Goal: Task Accomplishment & Management: Use online tool/utility

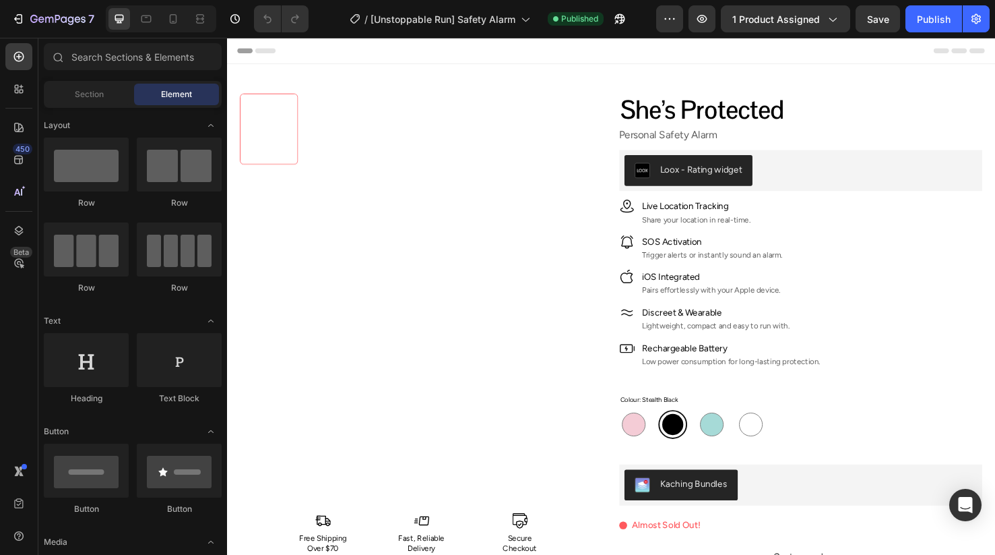
radio input "false"
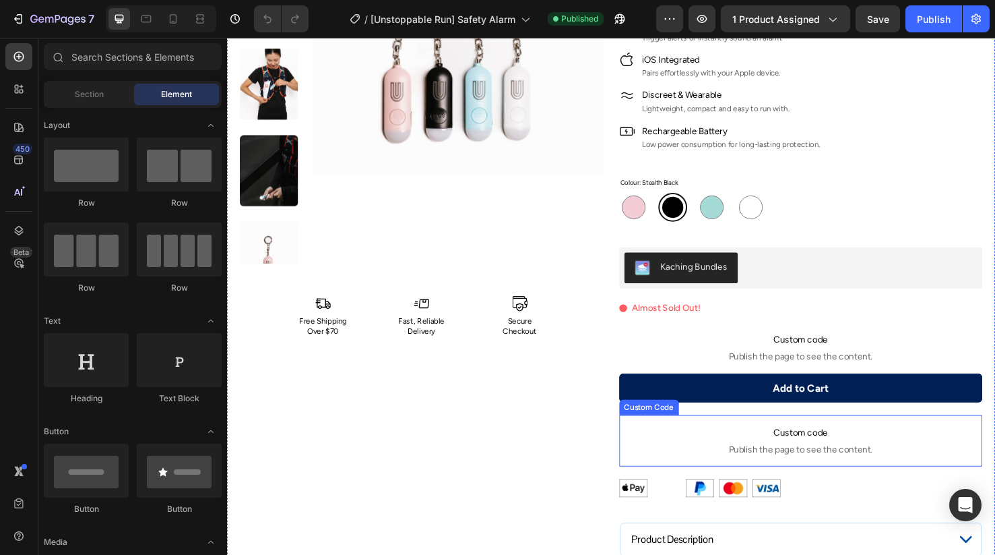
scroll to position [119, 0]
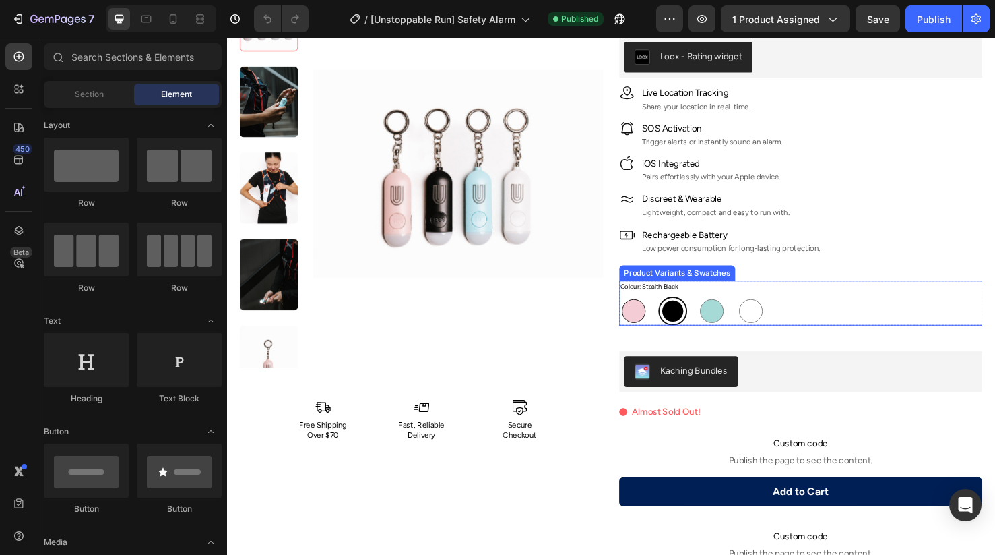
click at [651, 321] on div at bounding box center [655, 325] width 25 height 25
click at [640, 310] on input "Vibrant Pink Vibrant Pink" at bounding box center [640, 309] width 1 height 1
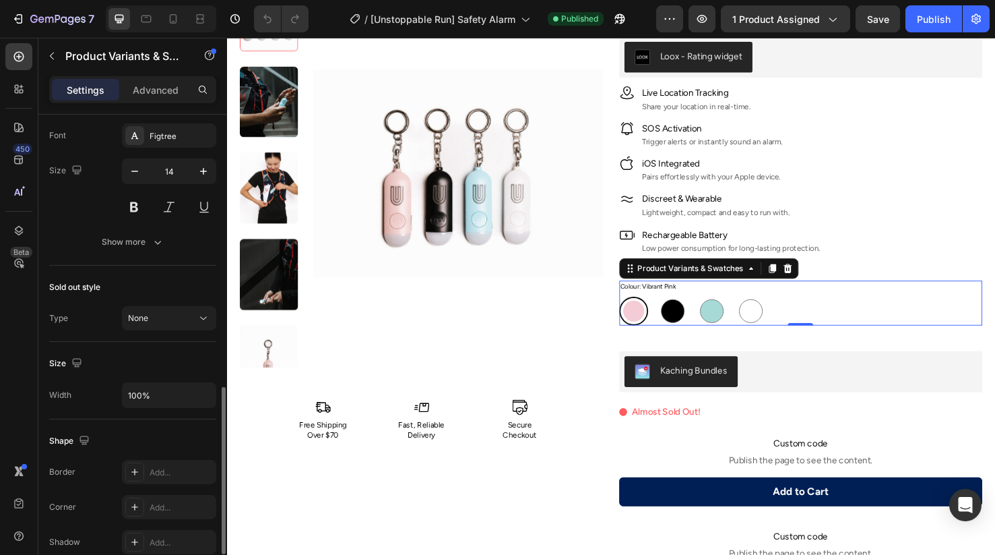
scroll to position [696, 0]
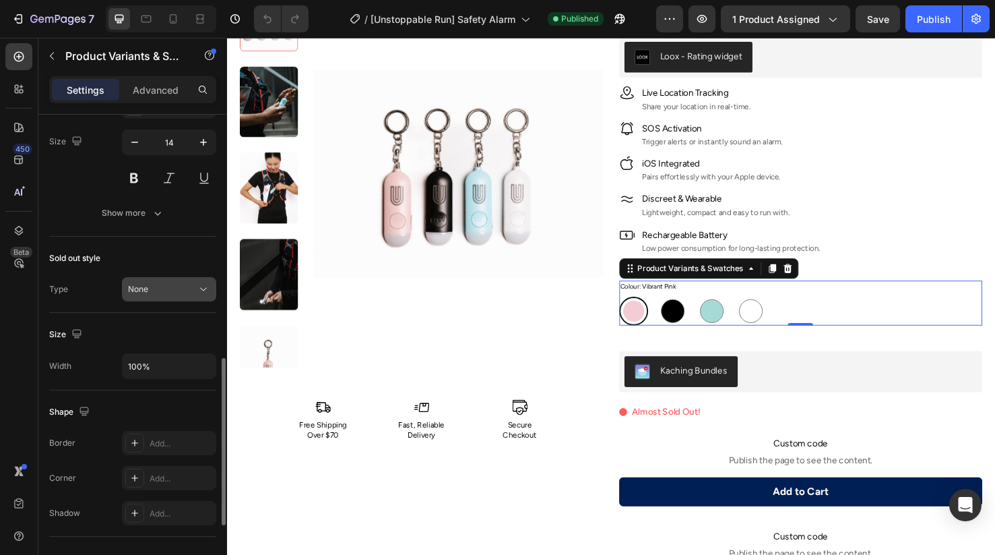
click at [157, 291] on div "None" at bounding box center [162, 289] width 69 height 12
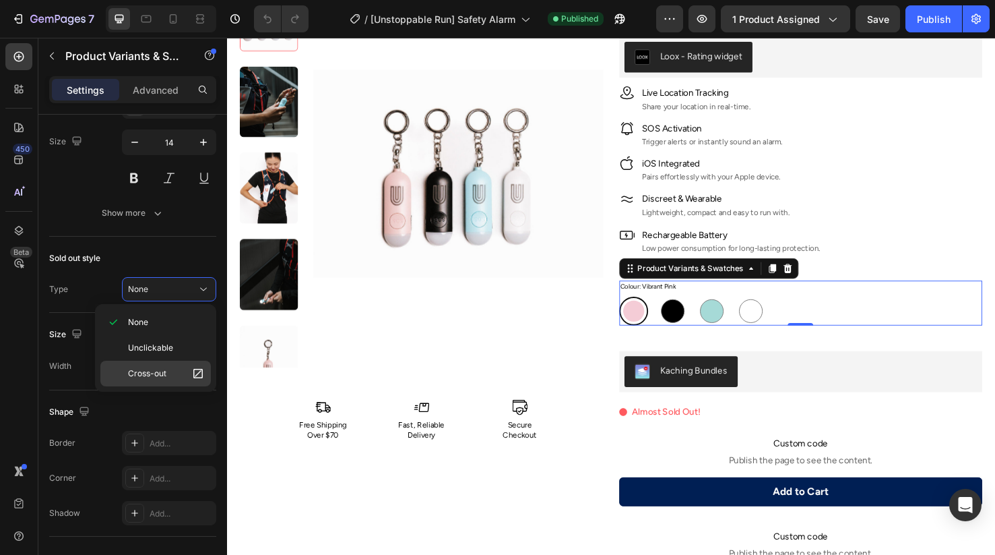
click at [140, 372] on span "Cross-out" at bounding box center [147, 373] width 38 height 12
radio input "true"
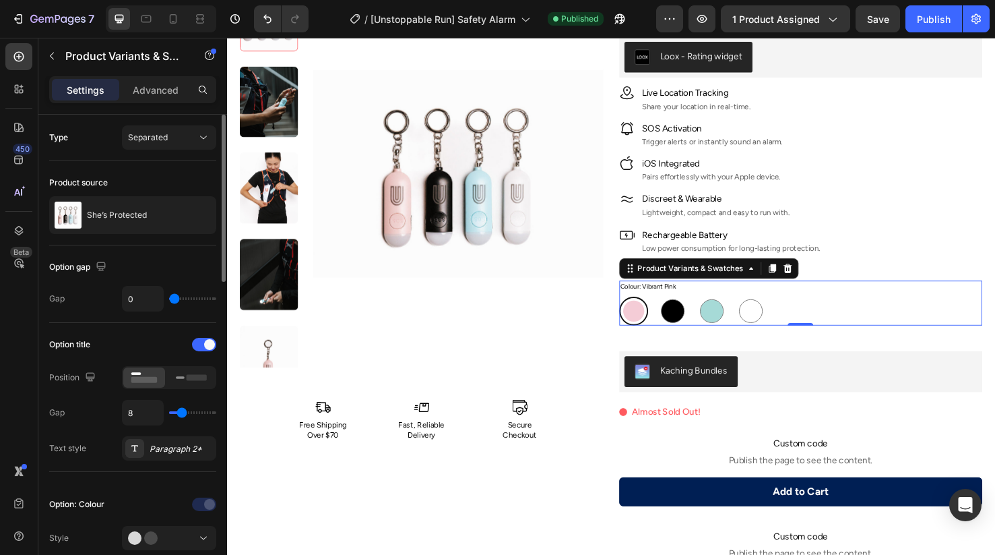
scroll to position [0, 0]
click at [925, 15] on div "Publish" at bounding box center [934, 19] width 34 height 14
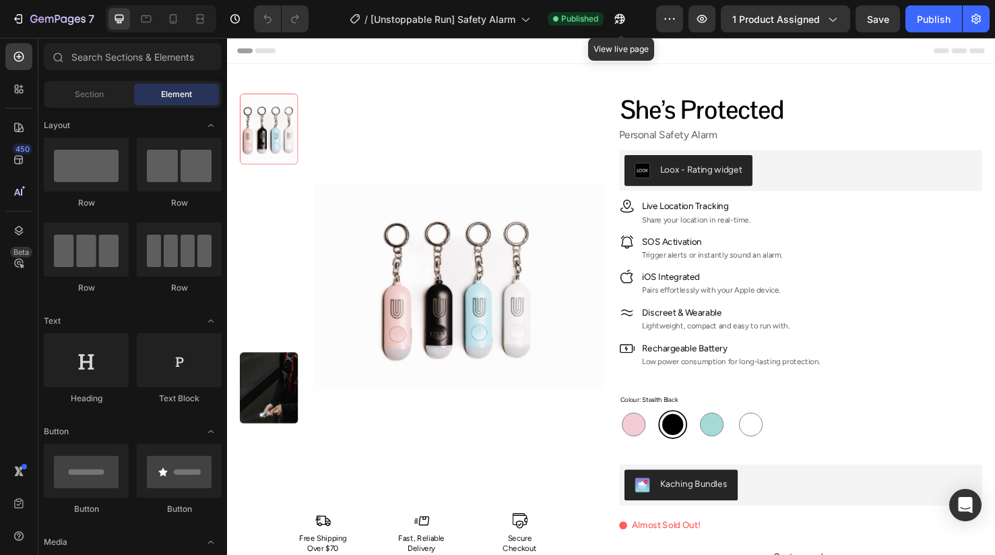
radio input "false"
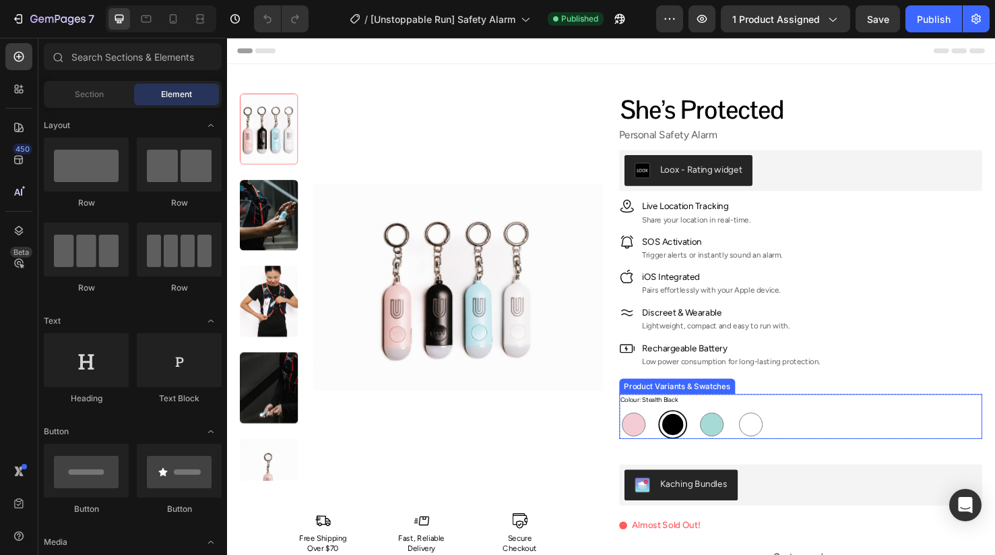
click at [819, 416] on div "Colour: Stealth Black Vibrant Pink Vibrant Pink Stealth Black Stealth Black Sky…" at bounding box center [831, 435] width 383 height 47
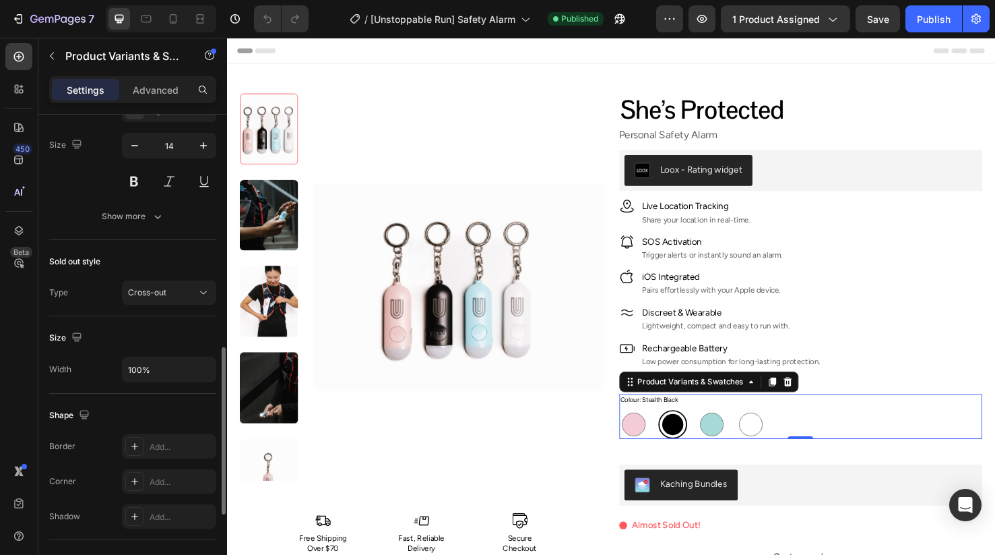
scroll to position [678, 0]
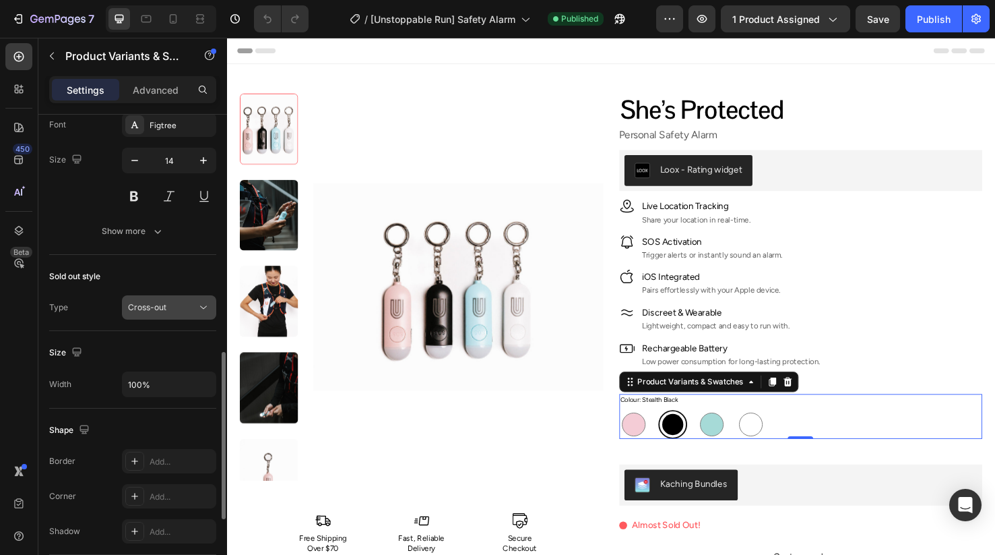
click at [189, 307] on div "Cross-out" at bounding box center [162, 307] width 69 height 12
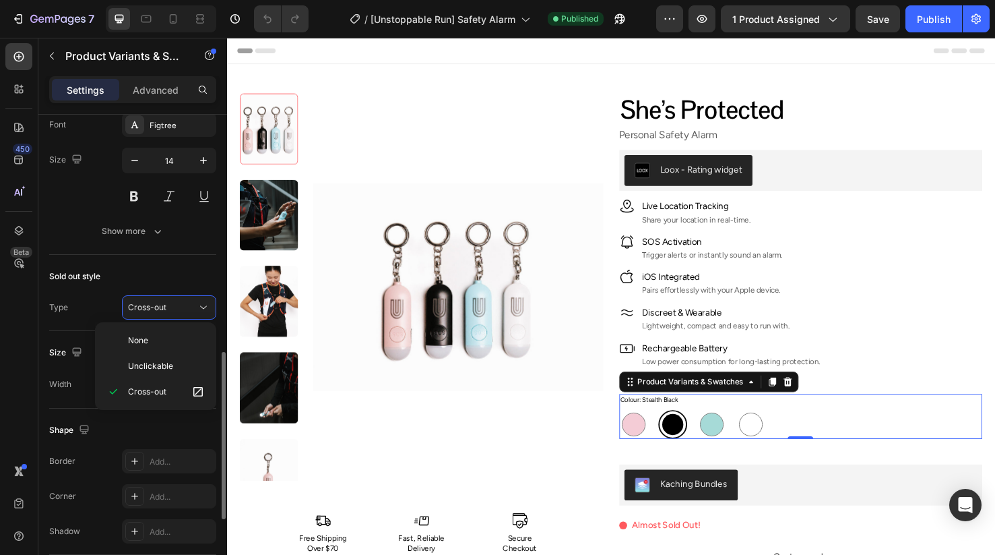
click at [205, 263] on div "Sold out style Type Cross-out" at bounding box center [132, 293] width 167 height 76
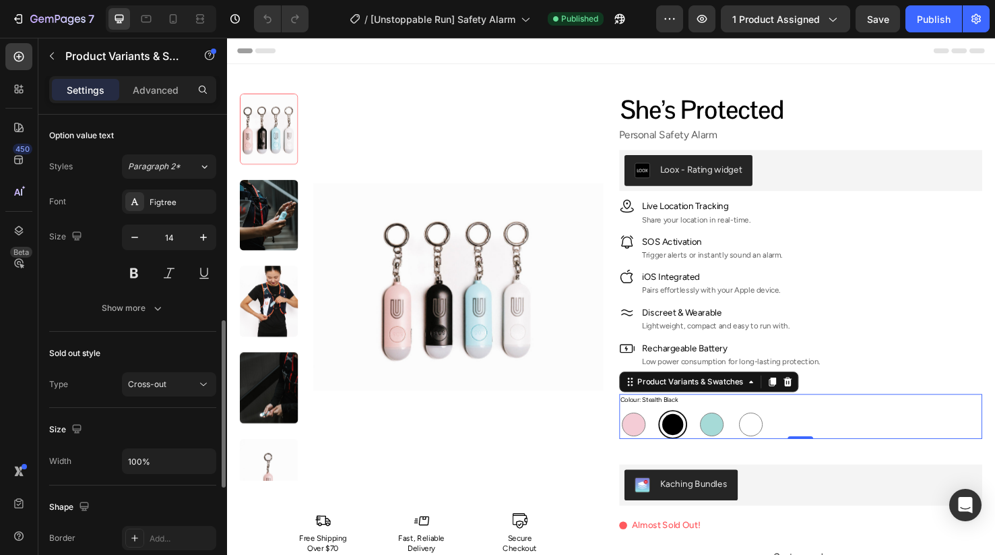
scroll to position [595, 0]
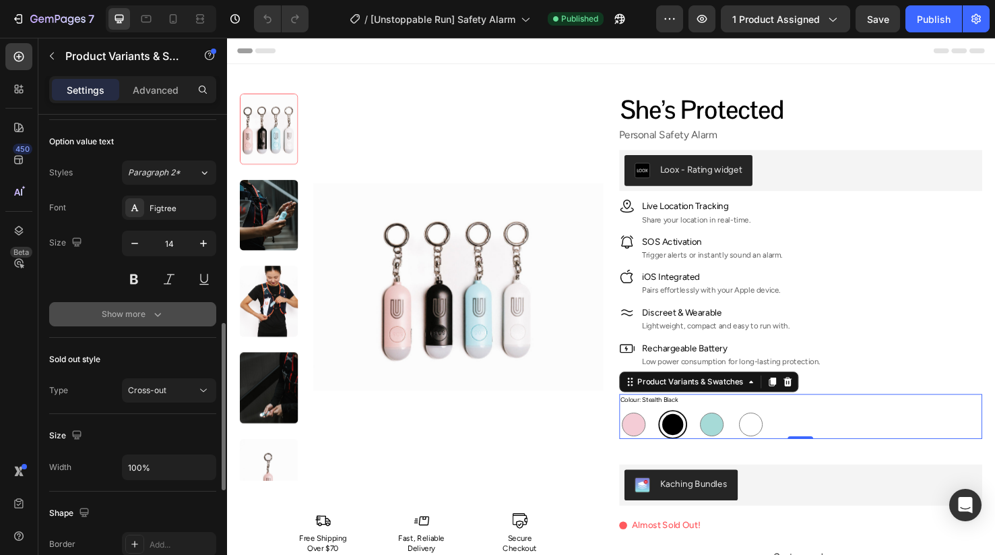
click at [154, 316] on icon "button" at bounding box center [157, 313] width 13 height 13
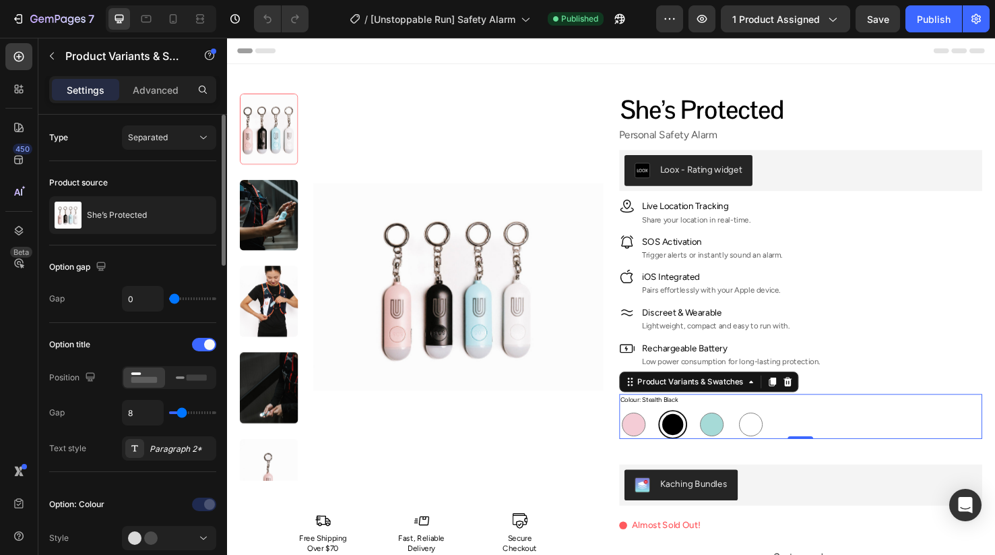
scroll to position [0, 0]
click at [188, 133] on div "Separated" at bounding box center [162, 137] width 69 height 12
click at [172, 94] on p "Advanced" at bounding box center [156, 90] width 46 height 14
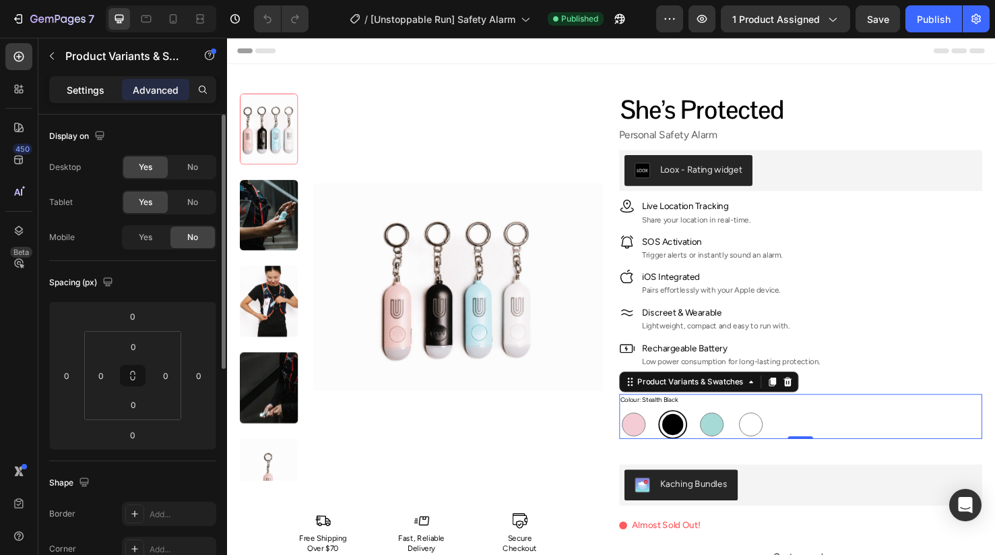
click at [84, 90] on p "Settings" at bounding box center [86, 90] width 38 height 14
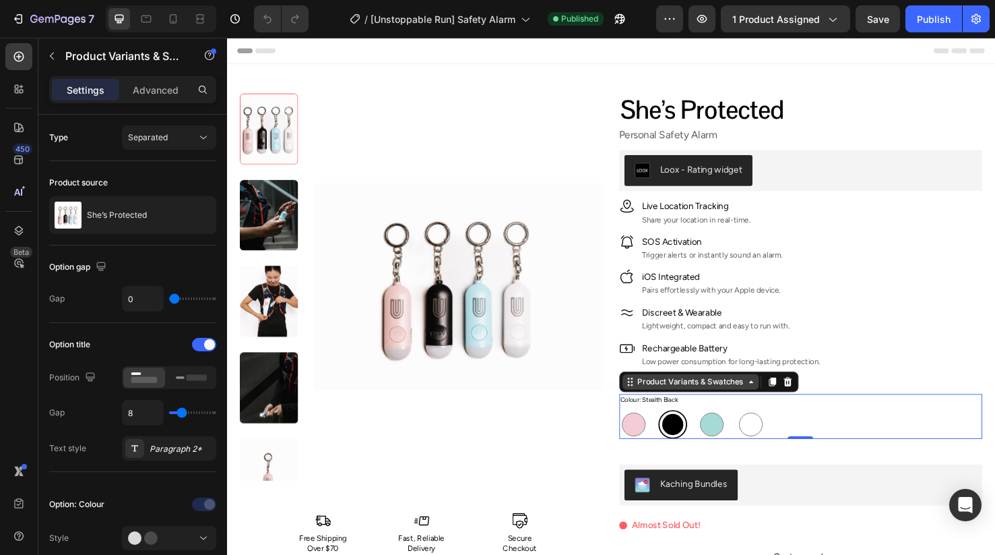
click at [755, 401] on div "Product Variants & Swatches" at bounding box center [715, 400] width 117 height 12
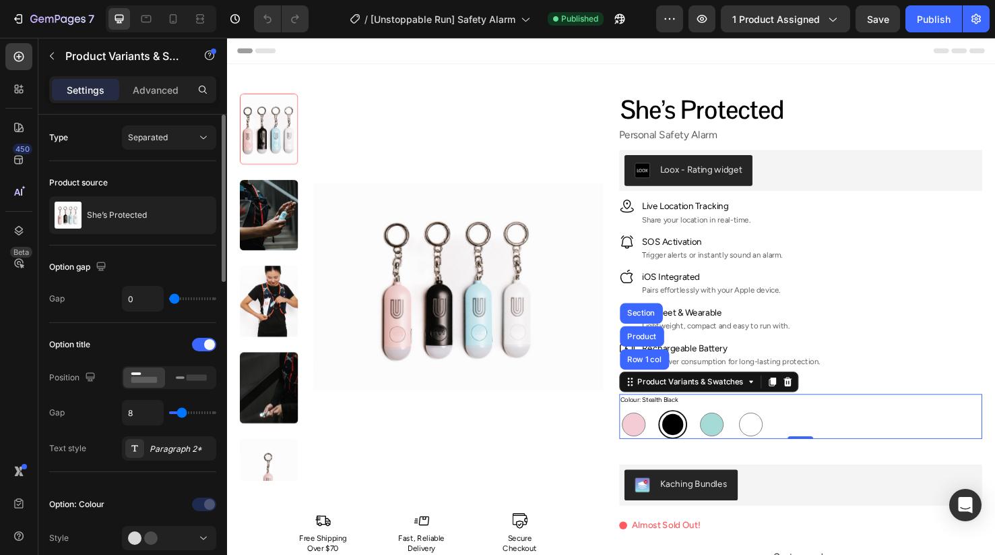
click at [167, 241] on div "Product source She’s Protected" at bounding box center [132, 203] width 167 height 84
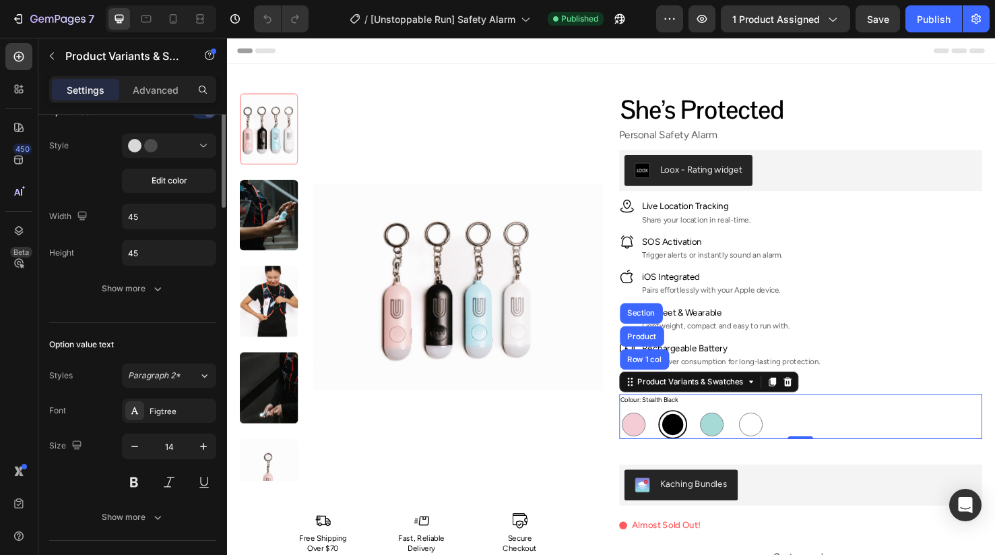
scroll to position [457, 0]
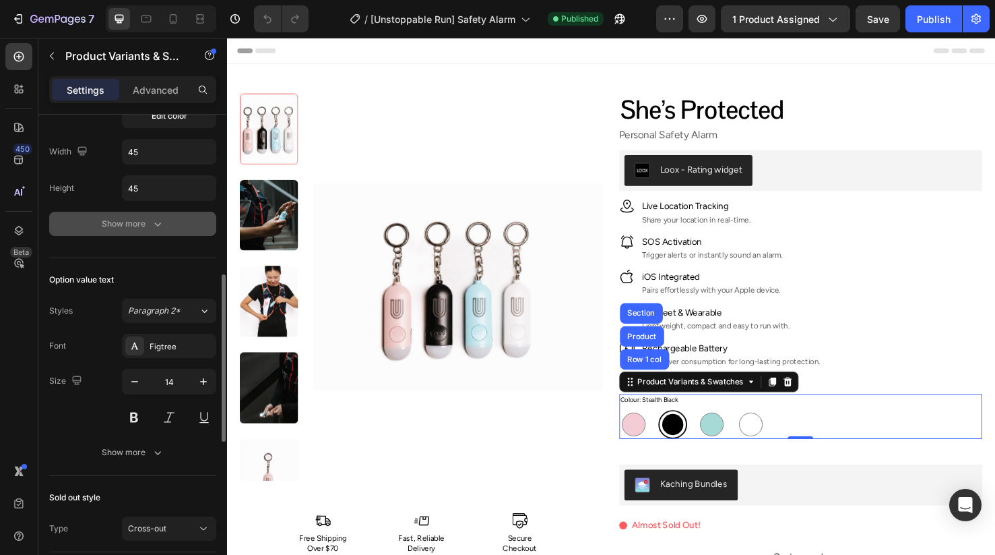
click at [162, 227] on icon "button" at bounding box center [157, 223] width 13 height 13
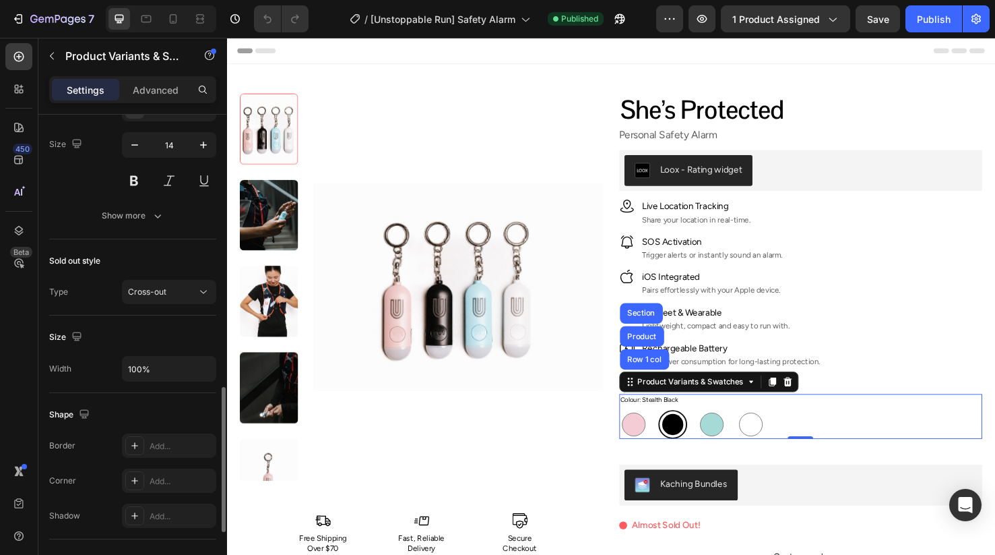
scroll to position [910, 0]
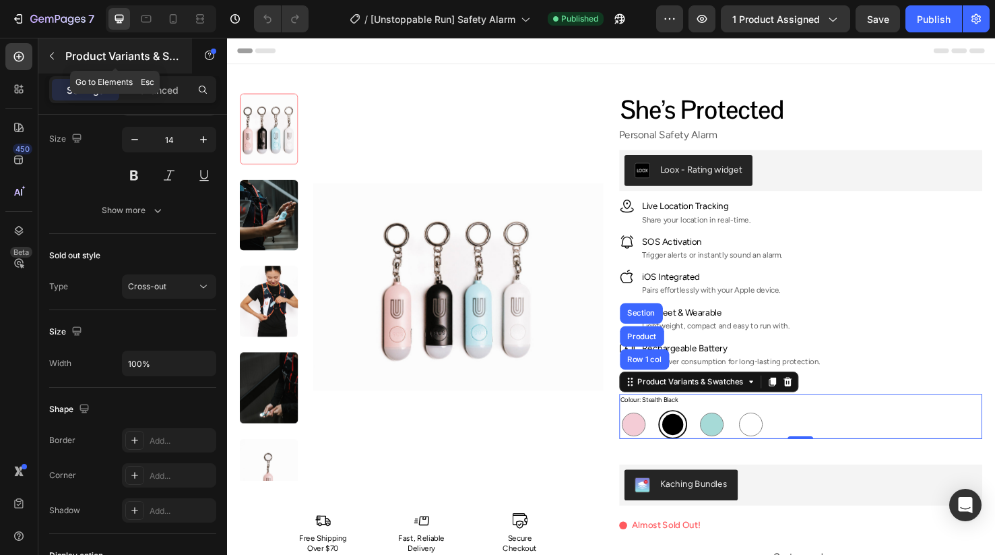
click at [53, 53] on icon "button" at bounding box center [52, 56] width 4 height 7
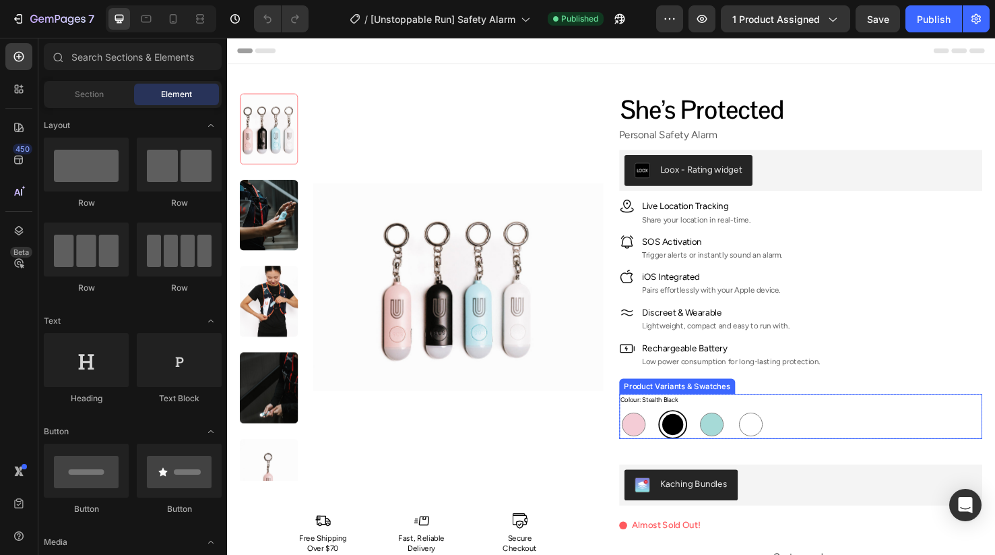
click at [823, 443] on div "Vibrant Pink Vibrant Pink Stealth Black Stealth Black Skyforce Blue Skyforce Bl…" at bounding box center [831, 444] width 383 height 30
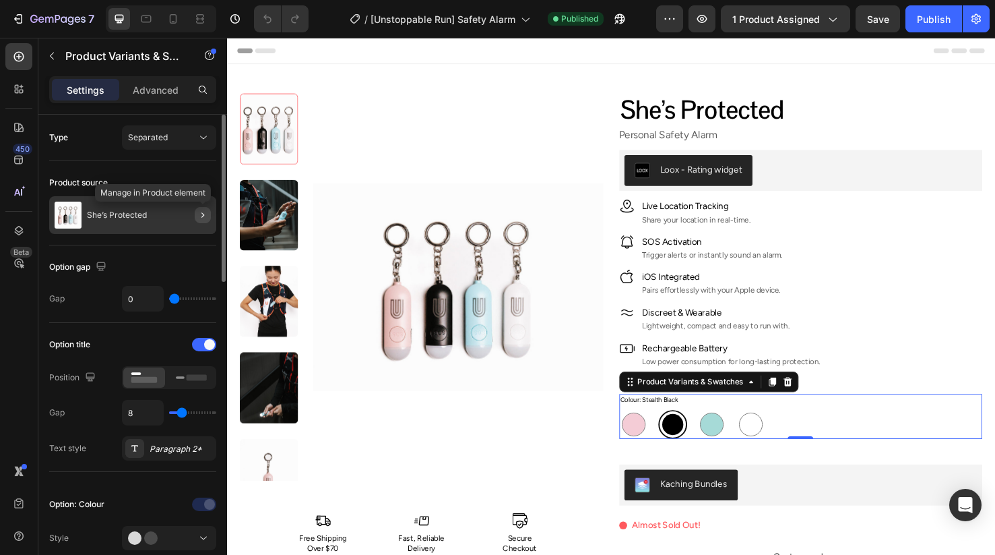
click at [197, 217] on icon "button" at bounding box center [202, 215] width 11 height 11
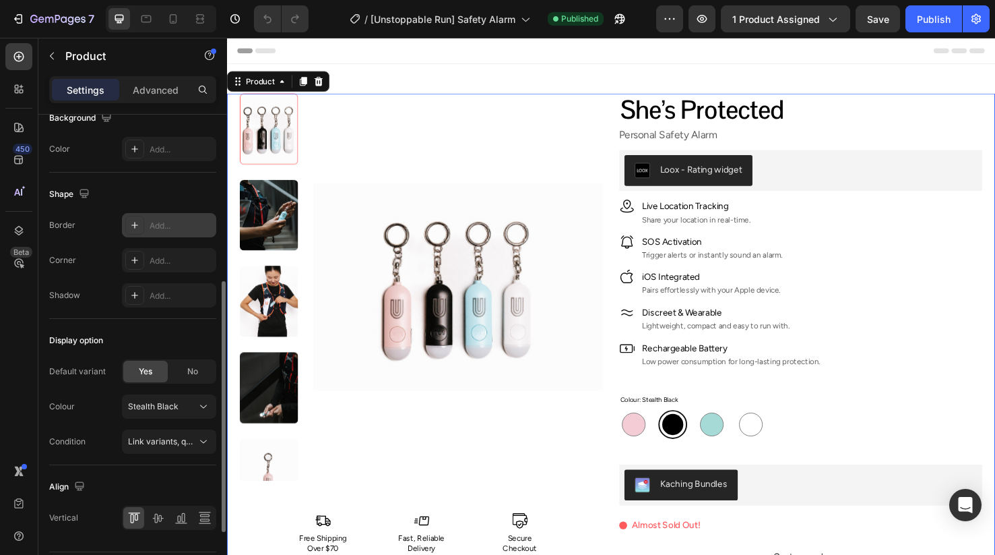
scroll to position [396, 0]
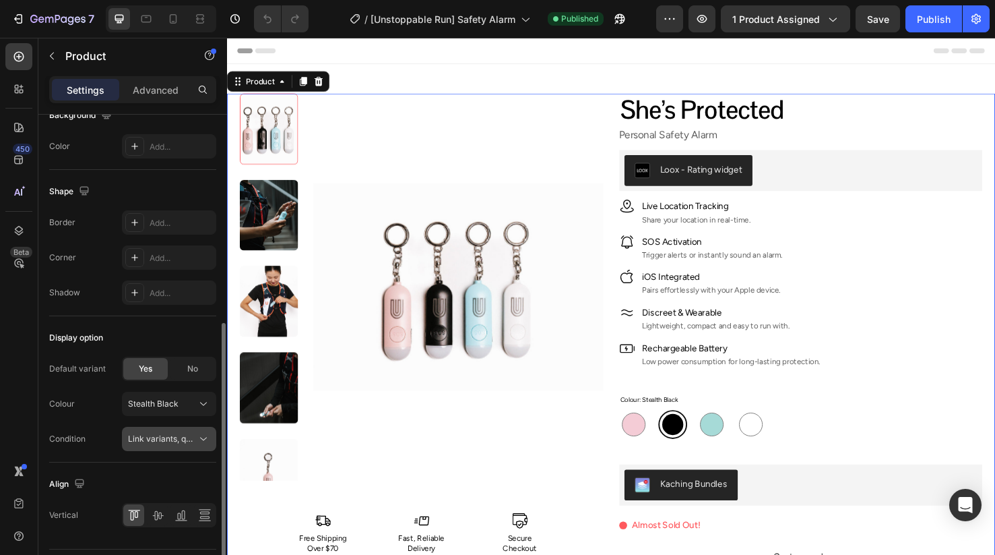
click at [175, 445] on button "Link variants, quantity <br> between same products" at bounding box center [169, 439] width 94 height 24
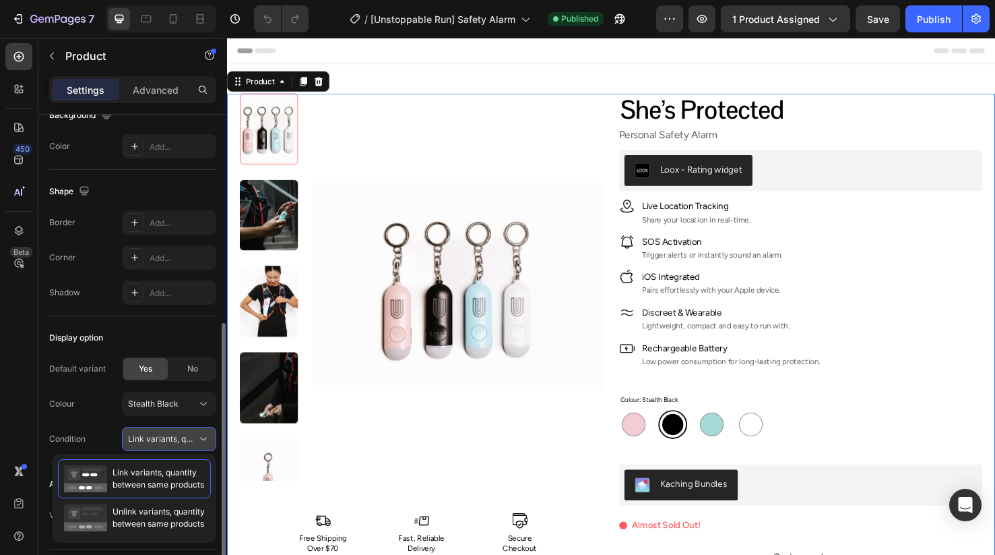
scroll to position [405, 0]
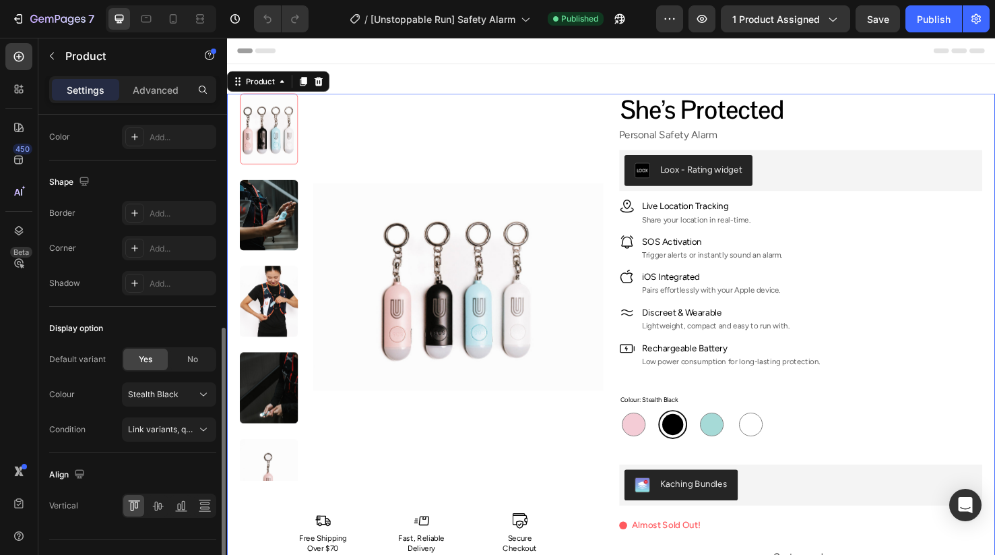
click at [191, 311] on div "Display option Default variant Yes No Colour Stealth Black Condition Link varia…" at bounding box center [132, 380] width 167 height 146
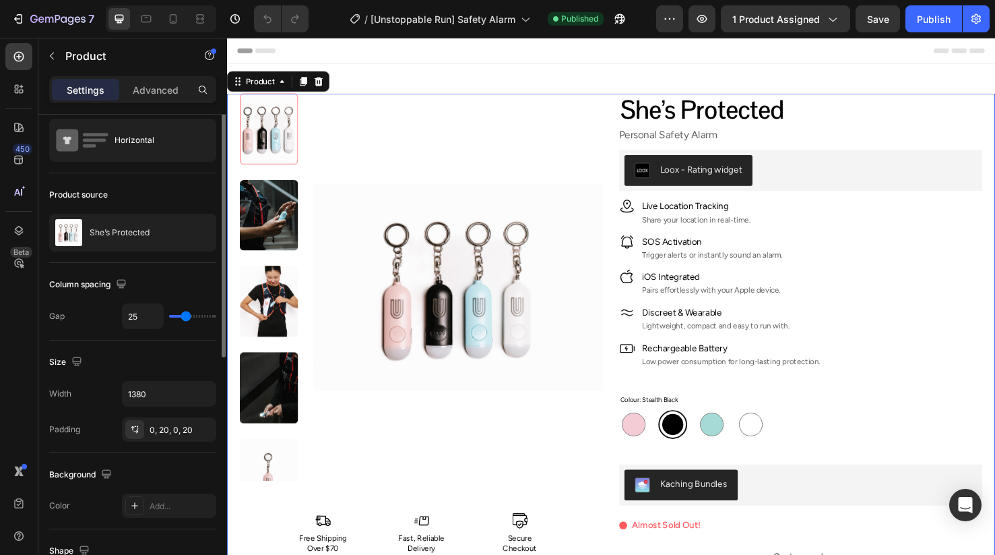
scroll to position [0, 0]
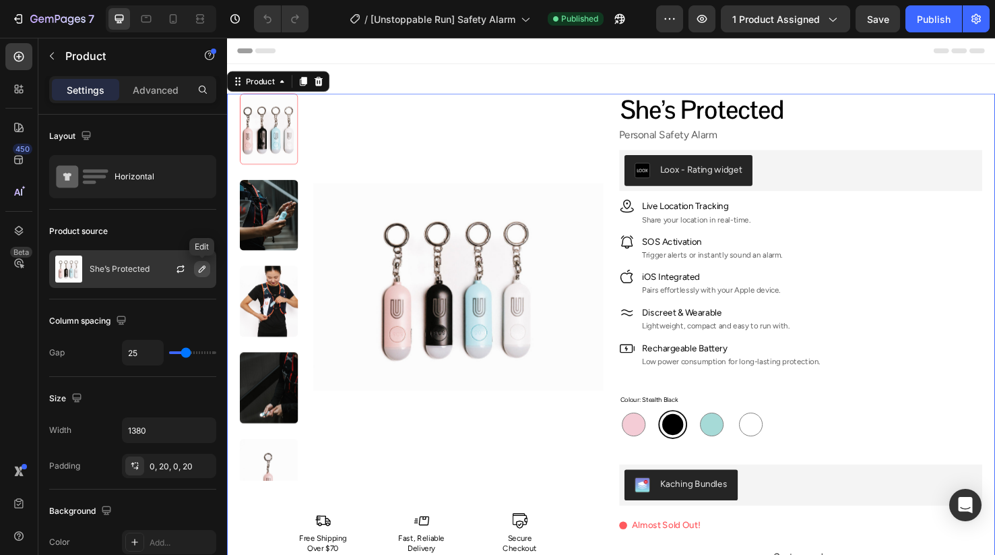
click at [197, 269] on icon "button" at bounding box center [202, 268] width 11 height 11
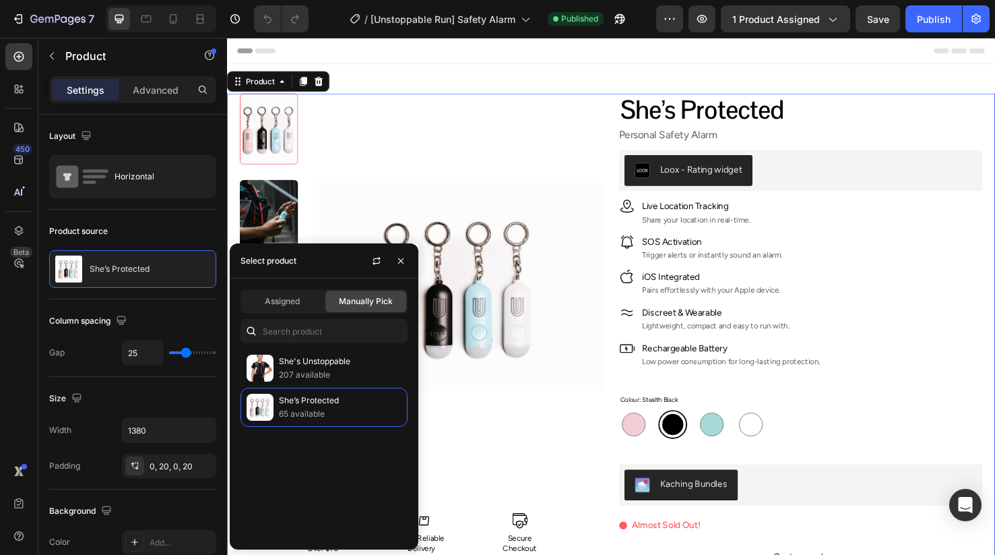
click at [171, 226] on div "Product source" at bounding box center [132, 231] width 167 height 22
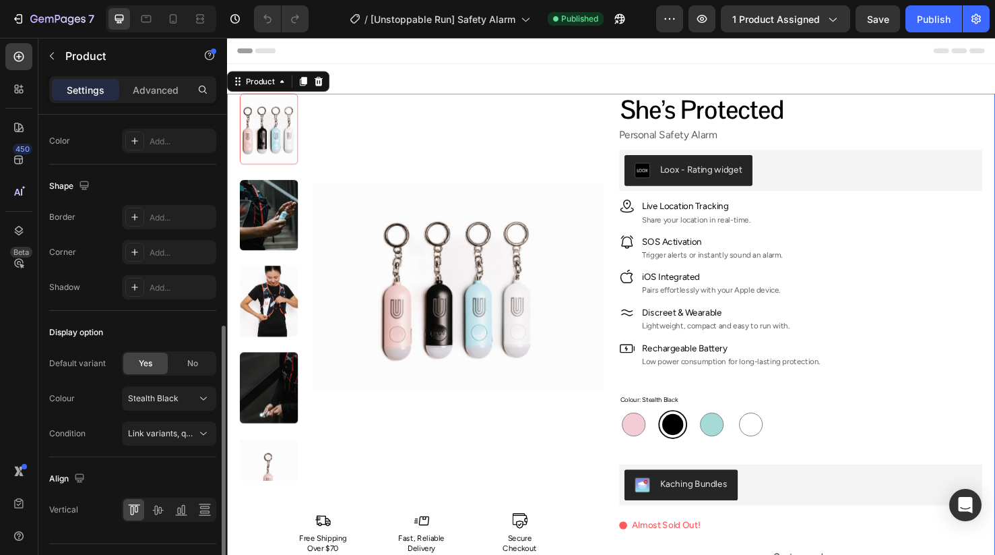
scroll to position [433, 0]
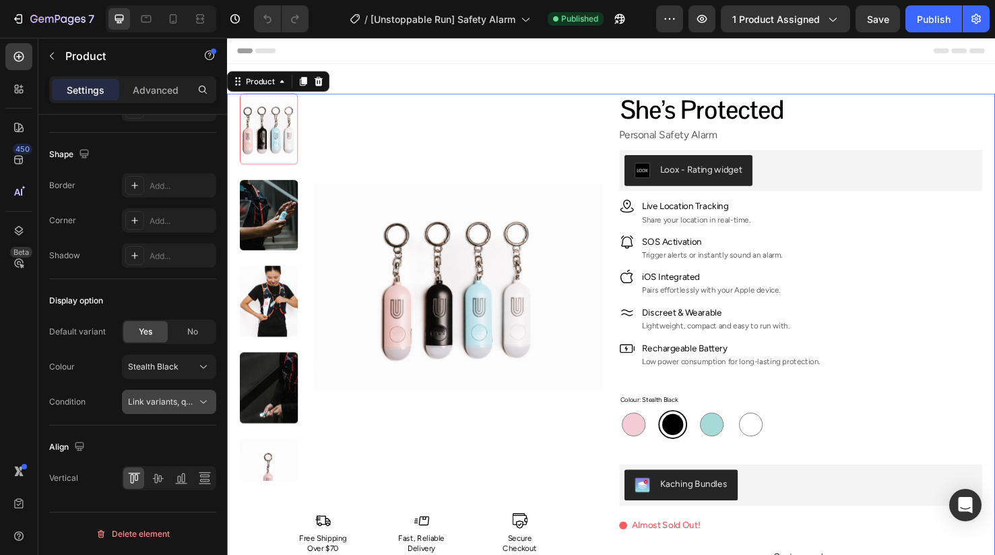
click at [177, 394] on button "Link variants, quantity <br> between same products" at bounding box center [169, 401] width 94 height 24
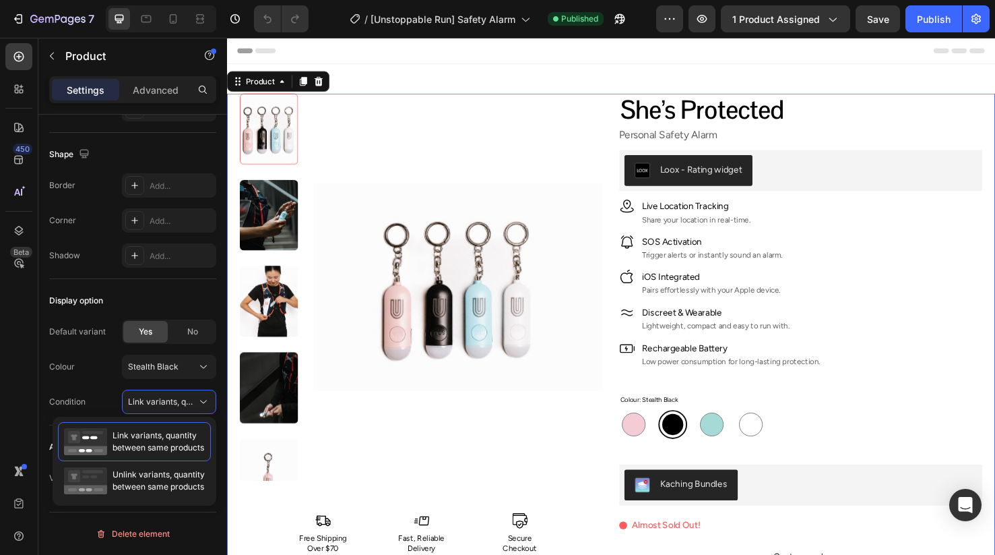
click at [126, 291] on div "Display option" at bounding box center [132, 301] width 167 height 22
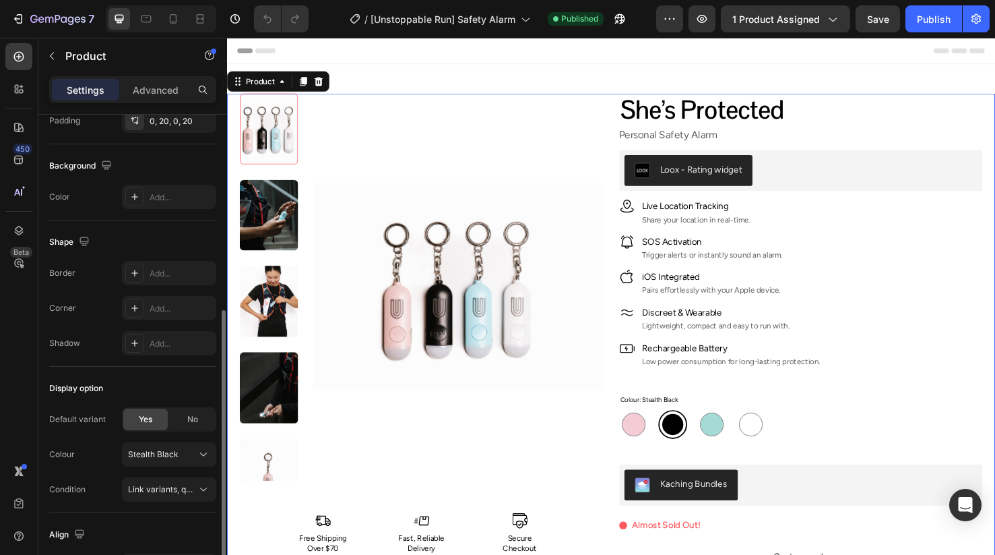
scroll to position [0, 0]
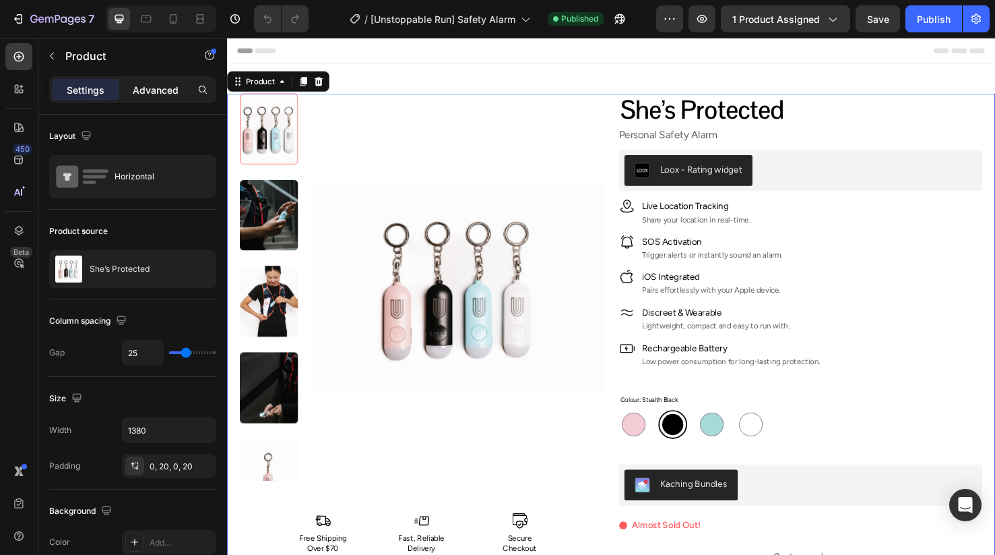
click at [163, 95] on p "Advanced" at bounding box center [156, 90] width 46 height 14
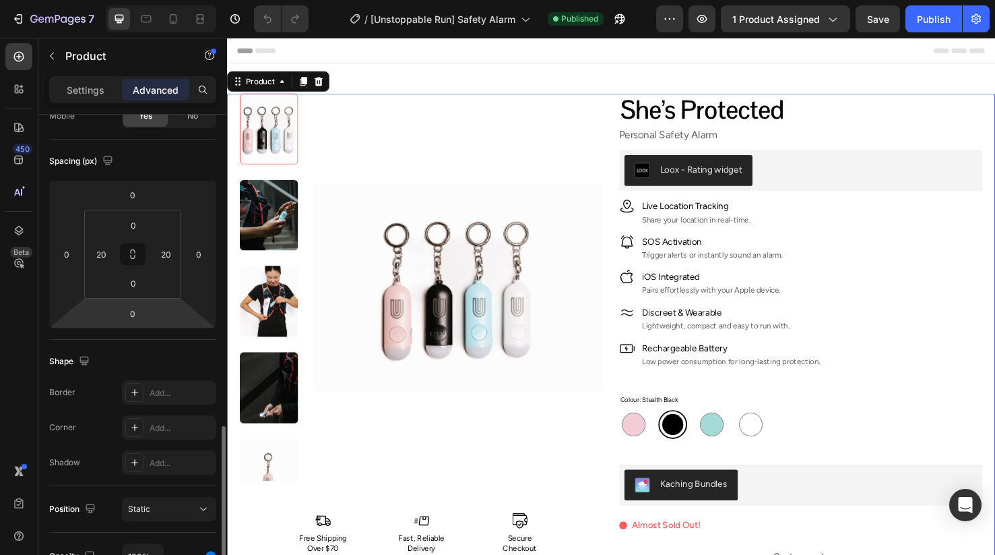
scroll to position [420, 0]
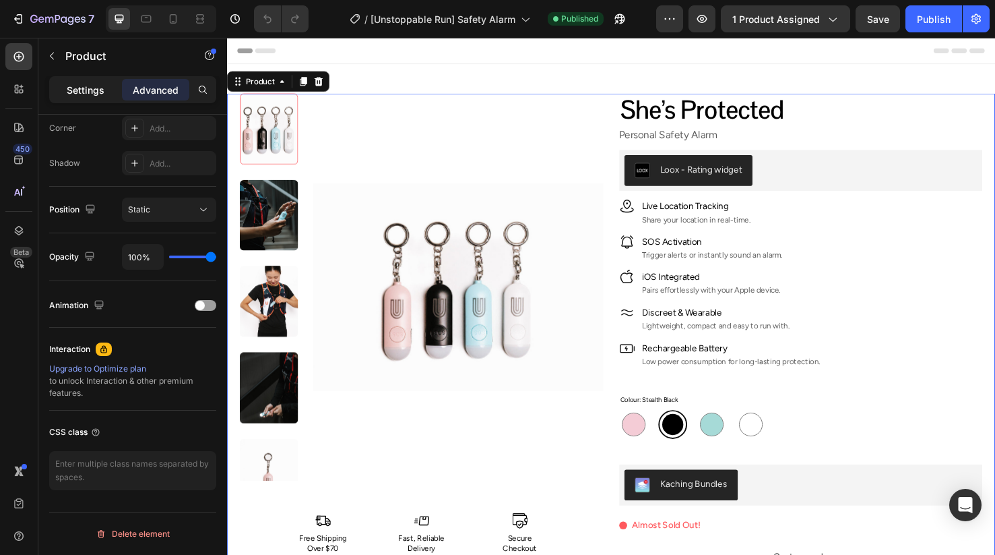
click at [73, 88] on p "Settings" at bounding box center [86, 90] width 38 height 14
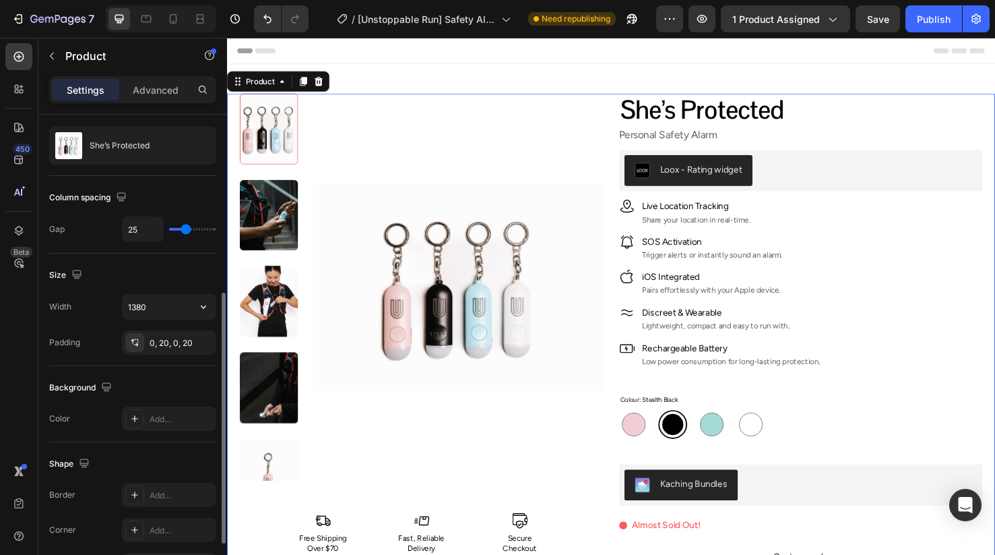
scroll to position [0, 0]
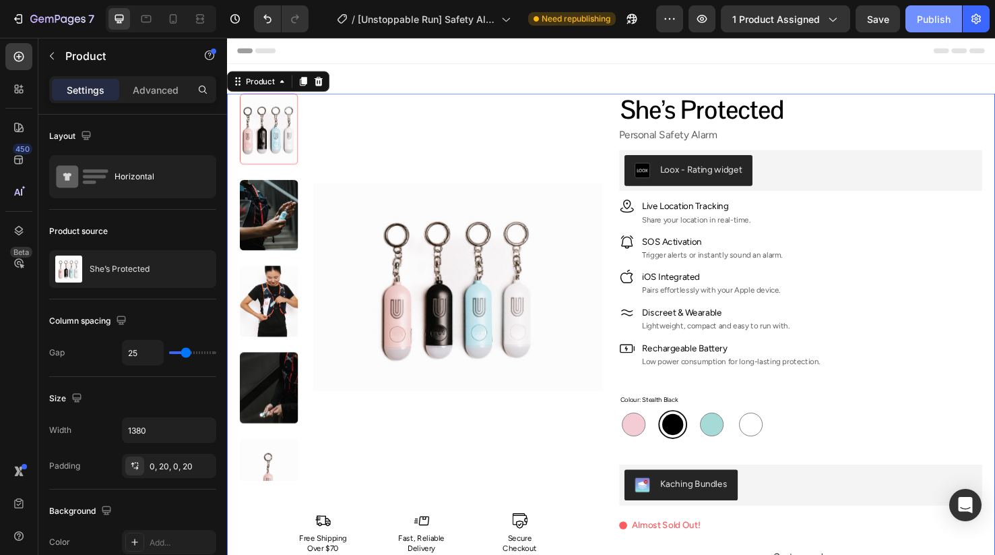
click at [931, 13] on div "Publish" at bounding box center [934, 19] width 34 height 14
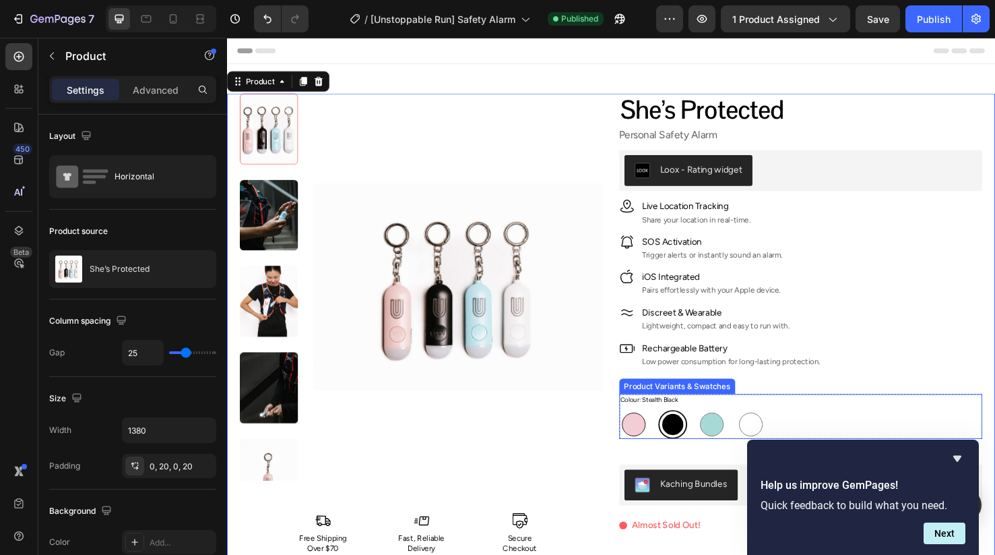
click at [653, 445] on div at bounding box center [655, 444] width 25 height 25
click at [640, 429] on input "Vibrant Pink Vibrant Pink" at bounding box center [640, 429] width 1 height 1
radio input "false"
